Goal: Task Accomplishment & Management: Manage account settings

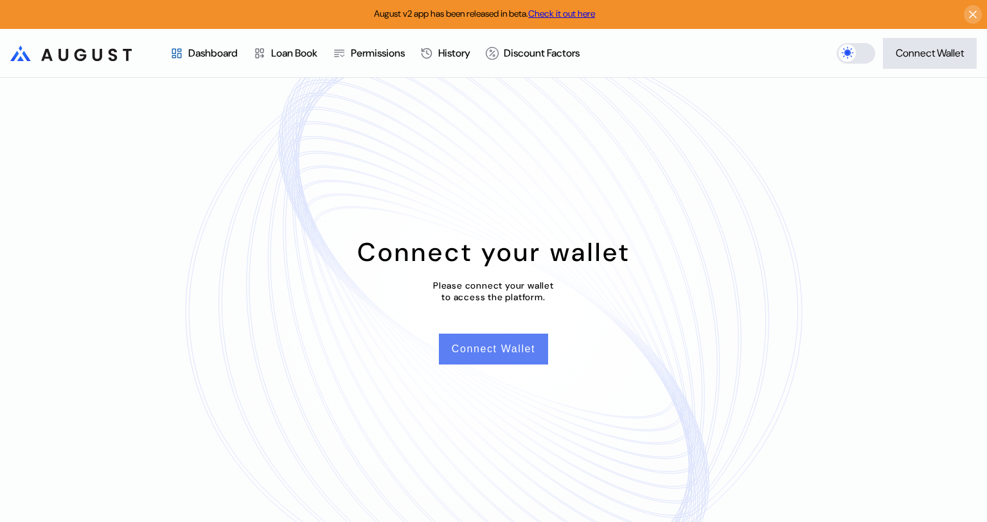
click at [516, 349] on button "Connect Wallet" at bounding box center [493, 348] width 109 height 31
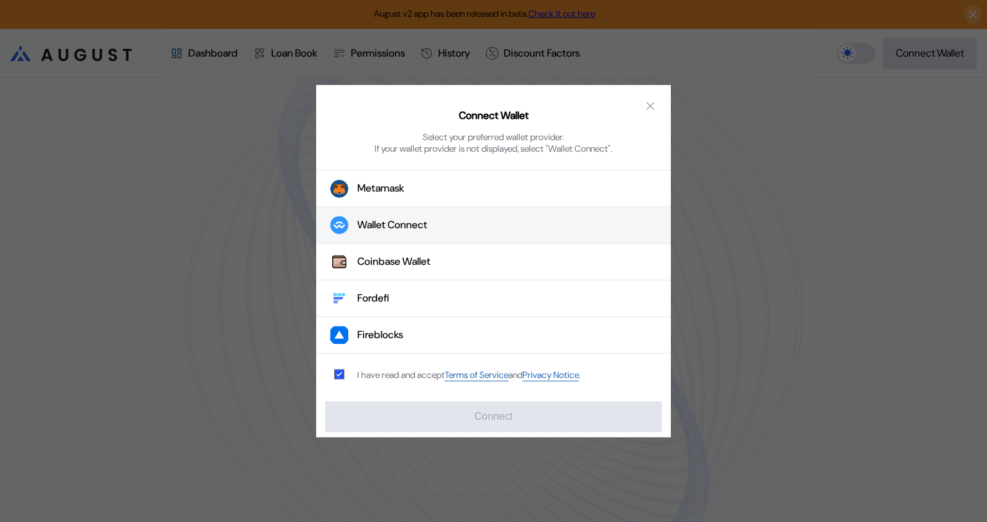
click at [432, 218] on button "Wallet Connect" at bounding box center [493, 225] width 355 height 37
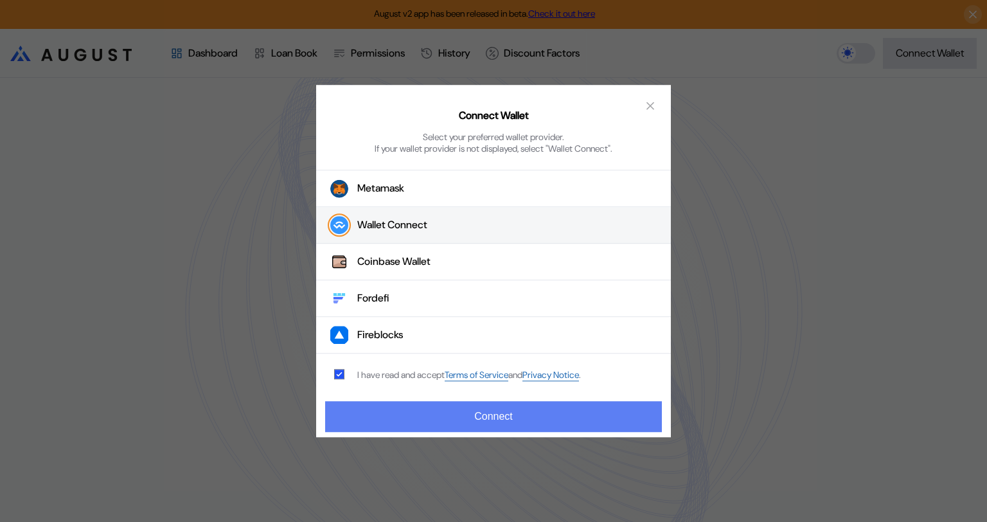
click at [516, 414] on button "Connect" at bounding box center [493, 416] width 337 height 31
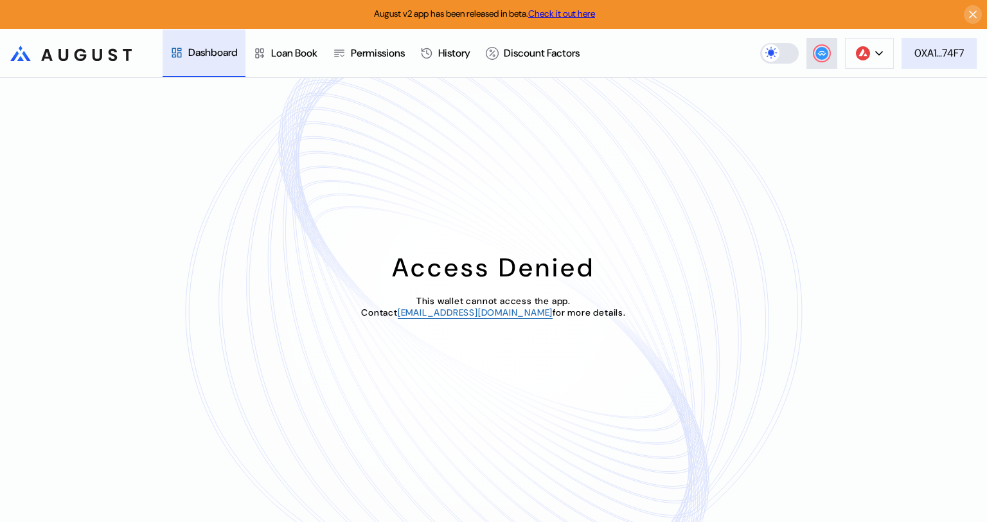
click at [945, 62] on button "0XA1...74F7" at bounding box center [938, 53] width 75 height 31
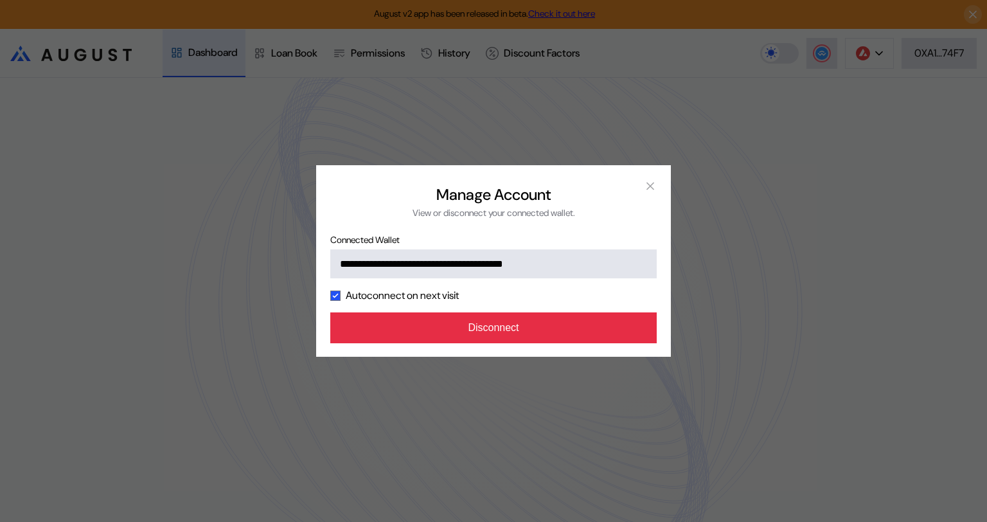
click at [507, 329] on button "Disconnect" at bounding box center [493, 327] width 326 height 31
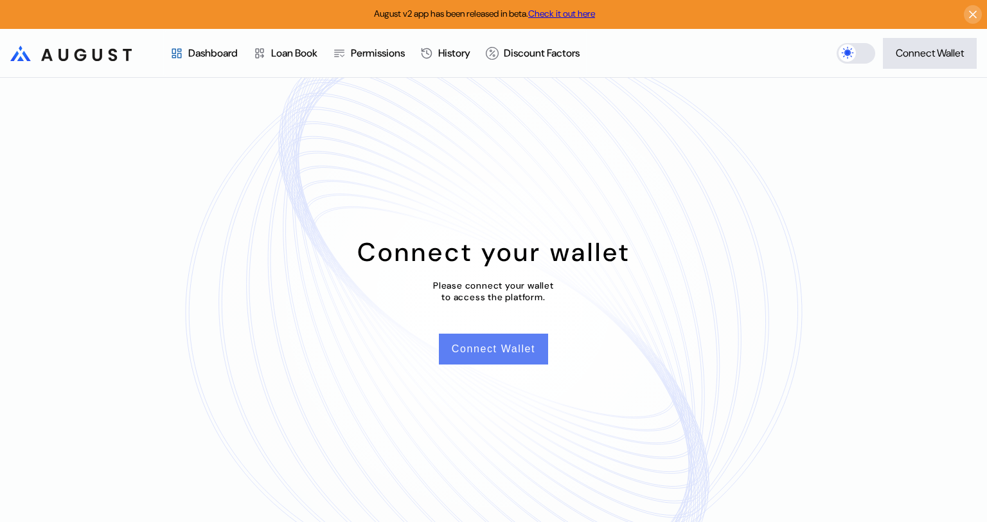
click at [507, 352] on button "Connect Wallet" at bounding box center [493, 348] width 109 height 31
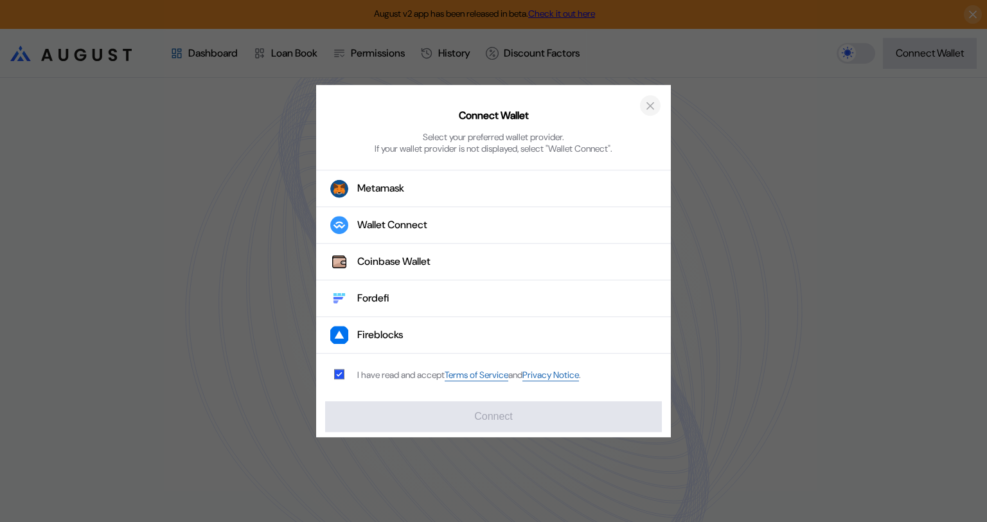
click at [645, 106] on icon "close modal" at bounding box center [650, 105] width 13 height 13
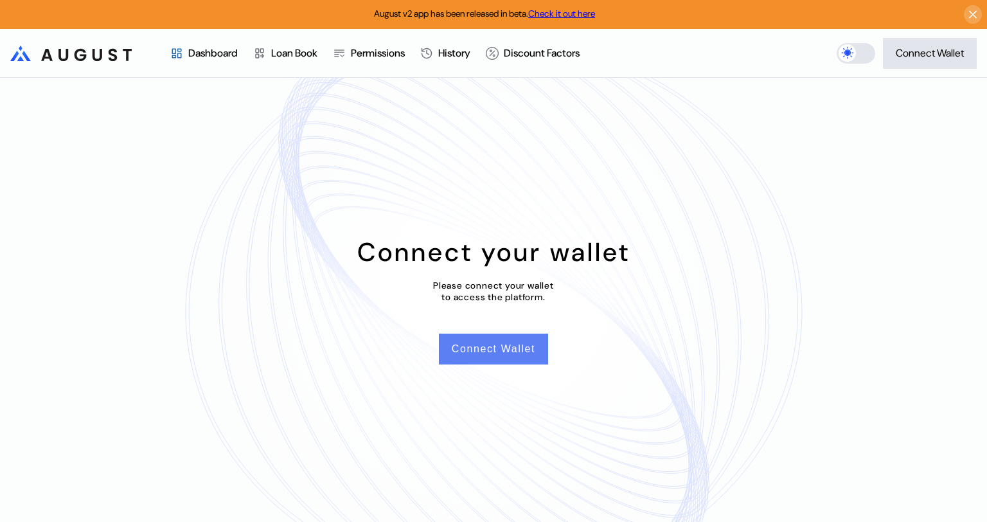
click at [486, 347] on button "Connect Wallet" at bounding box center [493, 348] width 109 height 31
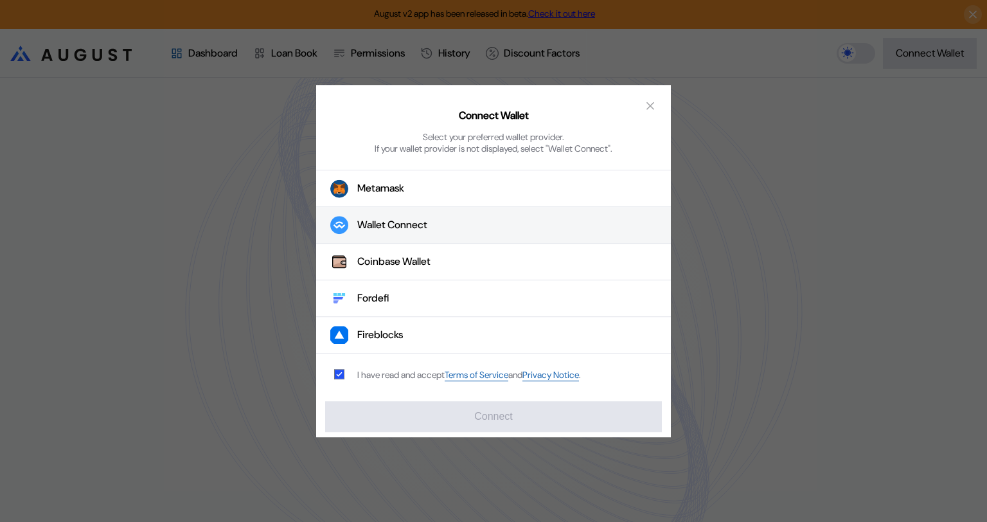
click at [405, 224] on div "Wallet Connect" at bounding box center [392, 224] width 70 height 13
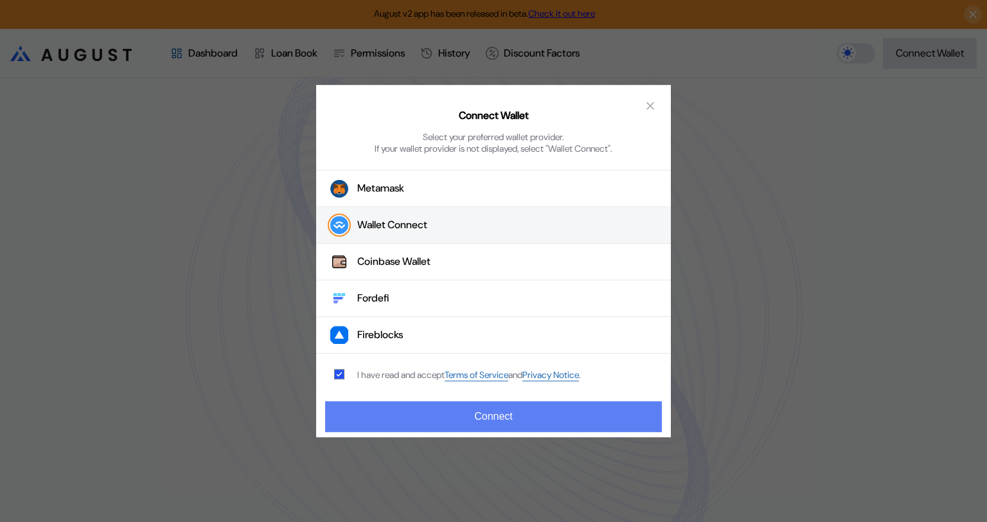
click at [504, 412] on button "Connect" at bounding box center [493, 416] width 337 height 31
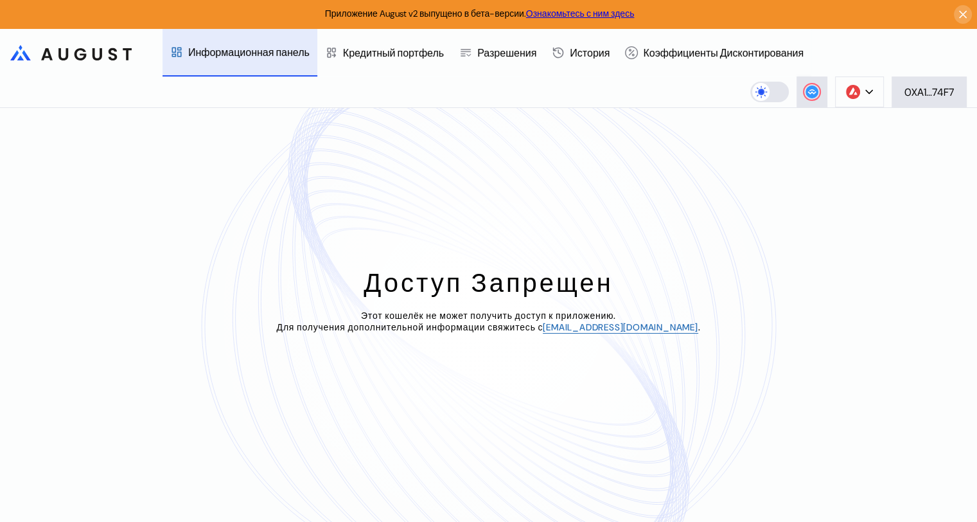
click at [789, 210] on div "Доступ Запрещен Этот кошелёк не может получить доступ к приложению. Для получен…" at bounding box center [488, 315] width 977 height 414
click at [935, 94] on ya-tr-span "0XA1...74F7" at bounding box center [928, 91] width 49 height 13
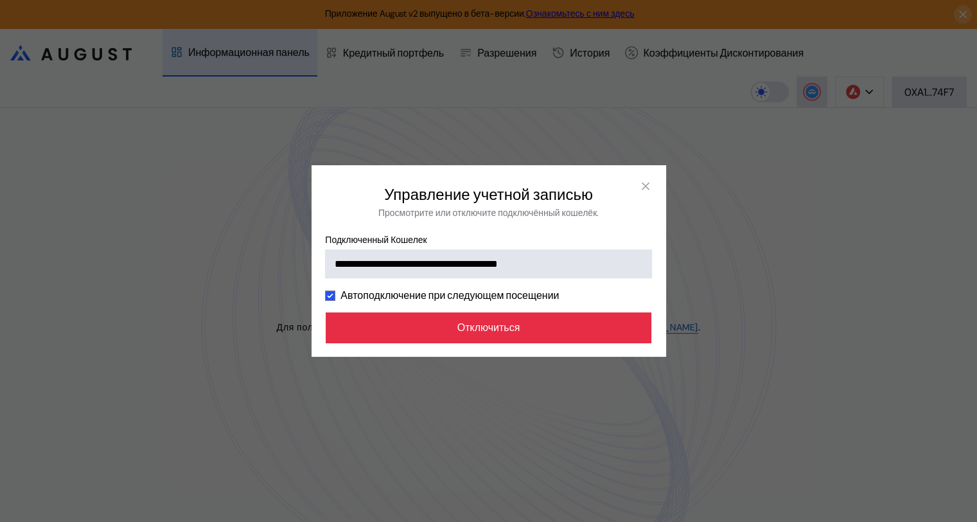
click at [539, 331] on button "Отключиться" at bounding box center [489, 327] width 326 height 31
